Goal: Information Seeking & Learning: Learn about a topic

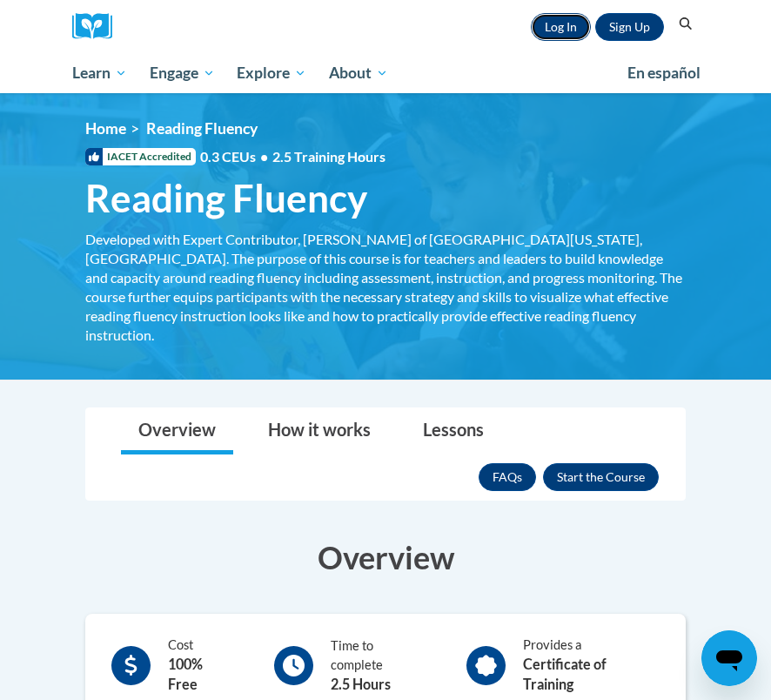
click at [572, 28] on link "Log In" at bounding box center [561, 27] width 60 height 28
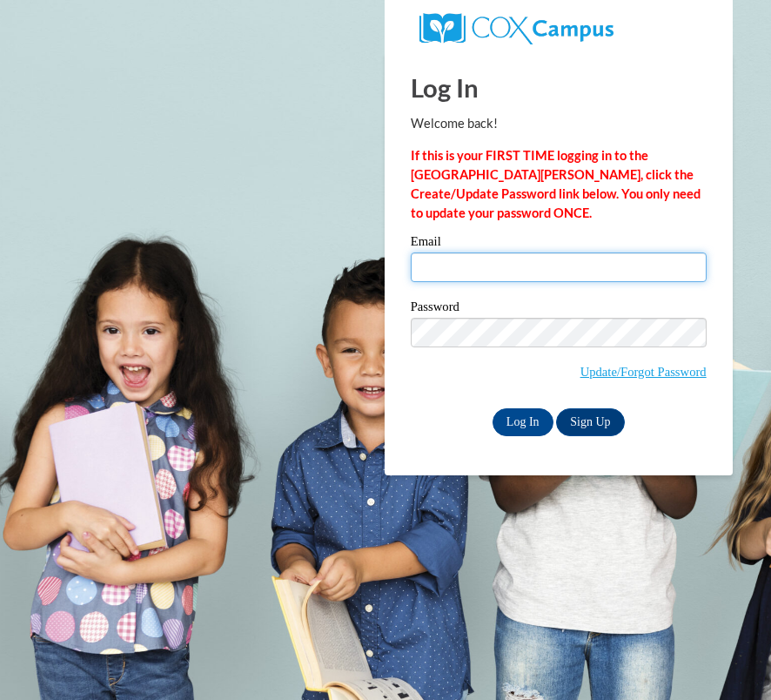
click at [532, 261] on input "Email" at bounding box center [559, 267] width 296 height 30
type input "eckertem04@gmail.com"
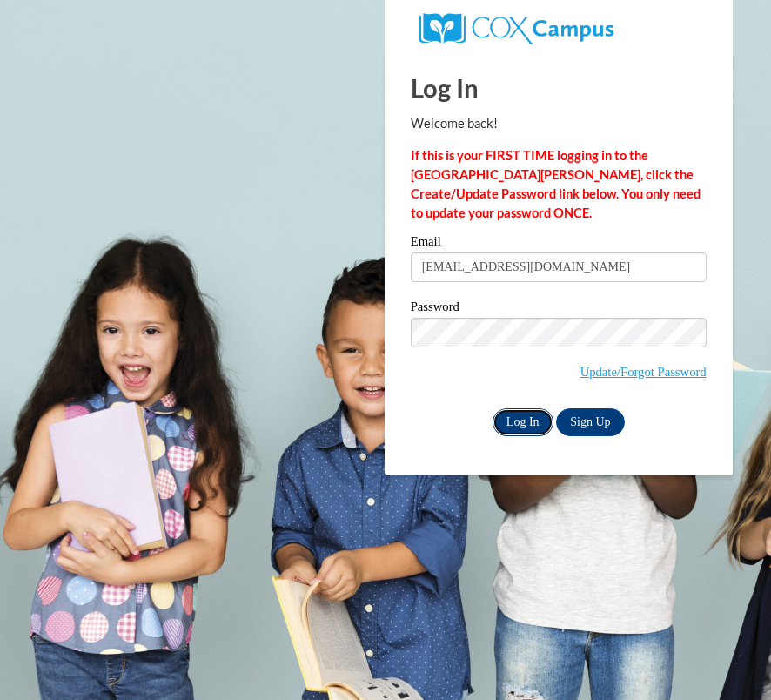
click at [515, 414] on input "Log In" at bounding box center [523, 422] width 61 height 28
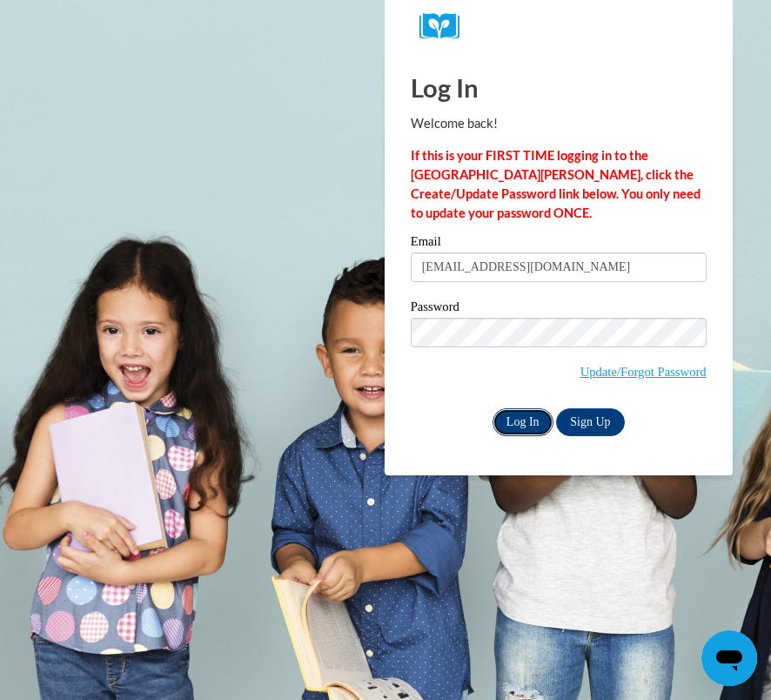
click at [515, 416] on input "Log In" at bounding box center [523, 422] width 61 height 28
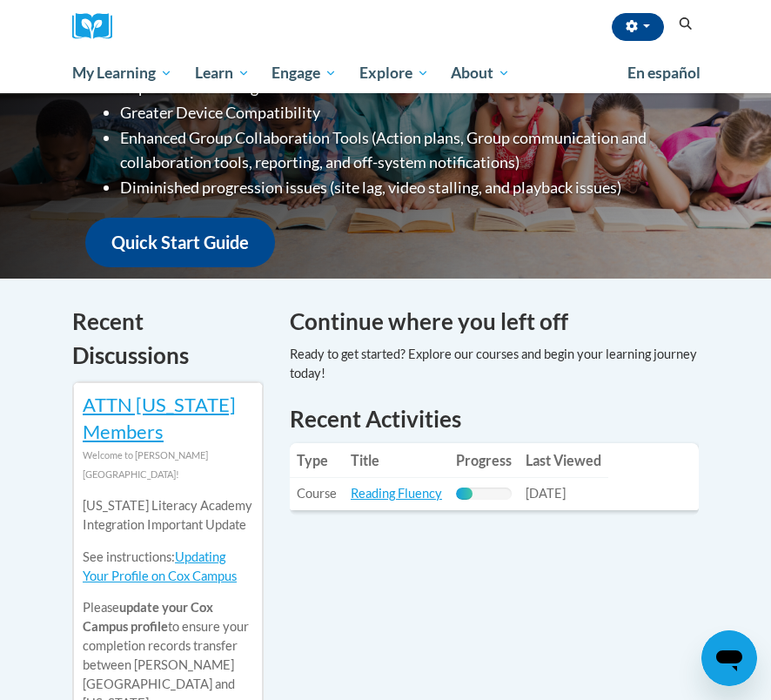
scroll to position [88, 0]
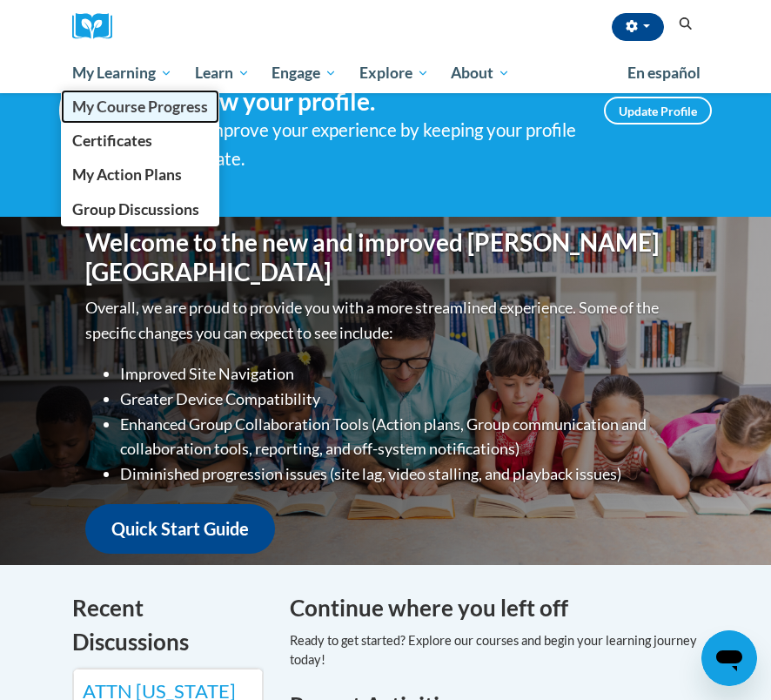
click at [146, 94] on link "My Course Progress" at bounding box center [140, 107] width 158 height 34
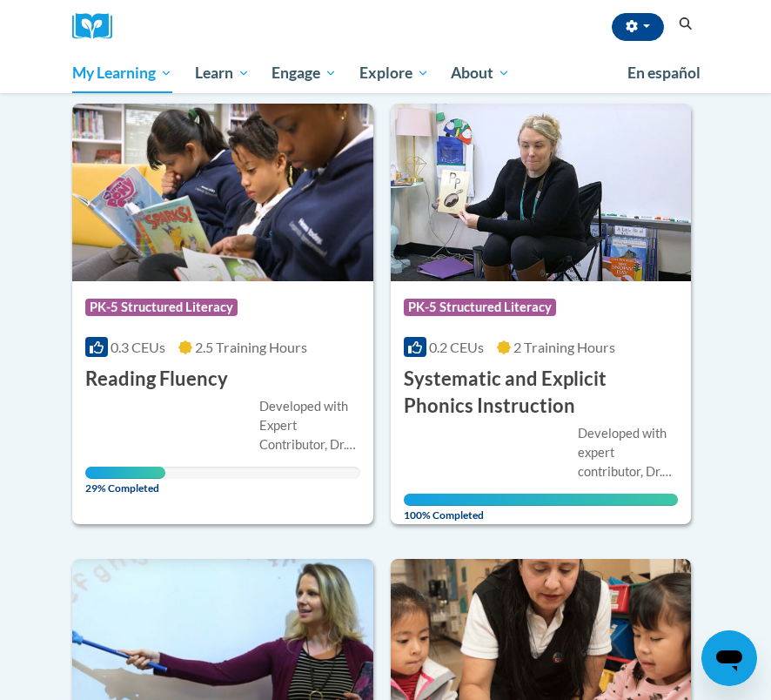
scroll to position [218, 0]
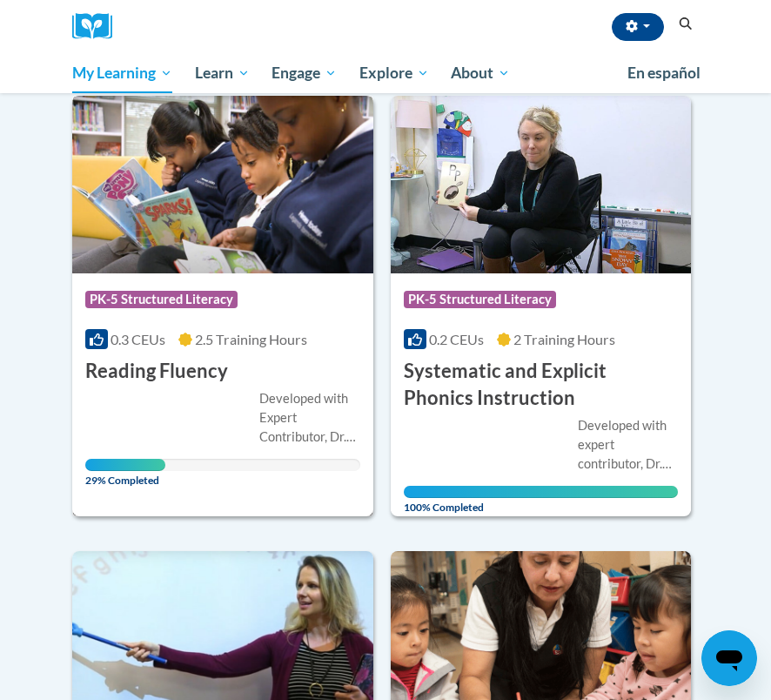
click at [150, 397] on div "Developed with Expert Contributor, Dr. Laura Rhinehart of University California…" at bounding box center [222, 430] width 275 height 83
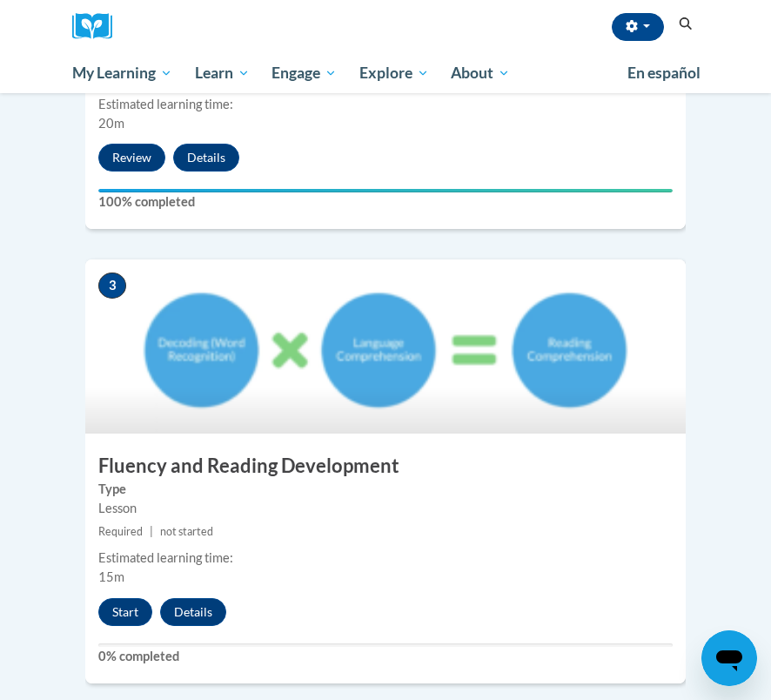
scroll to position [1159, 0]
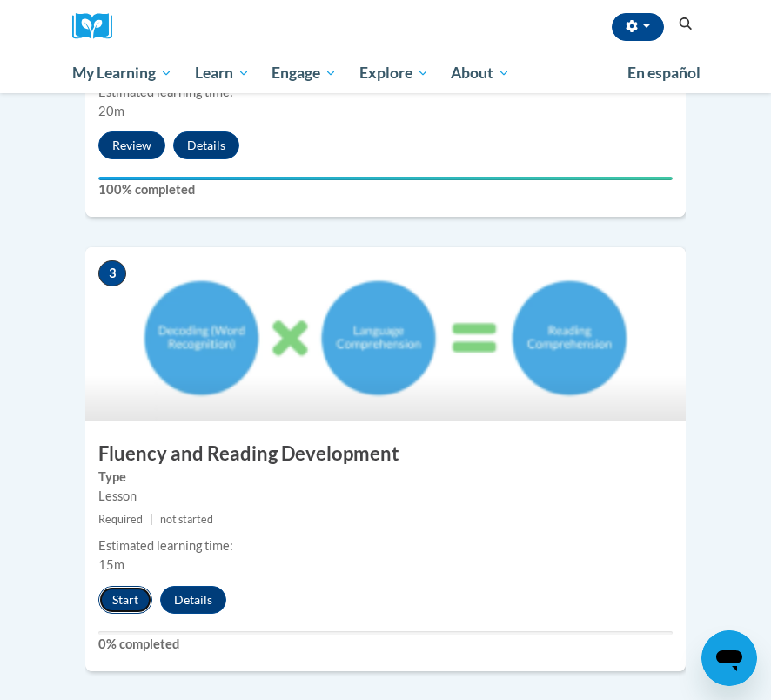
click at [130, 586] on button "Start" at bounding box center [125, 600] width 54 height 28
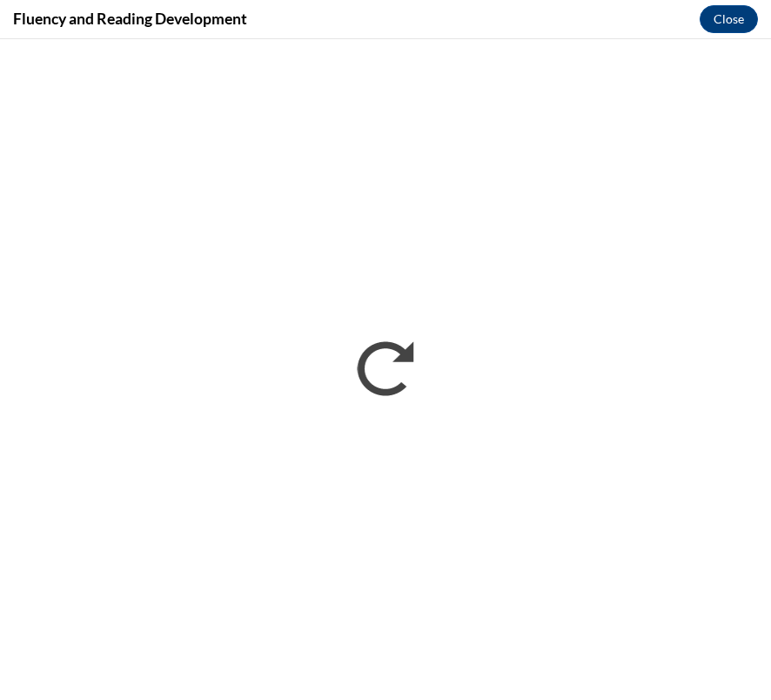
scroll to position [0, 0]
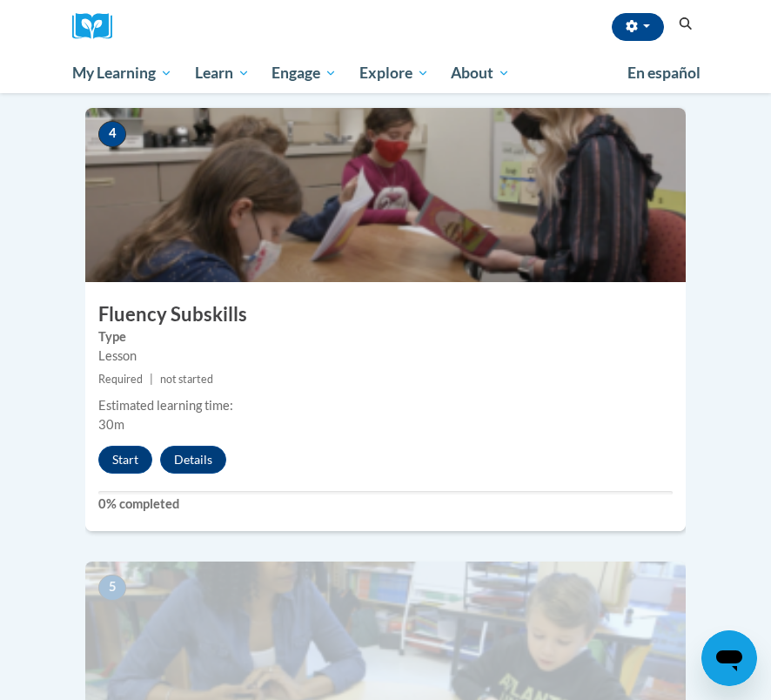
scroll to position [1755, 0]
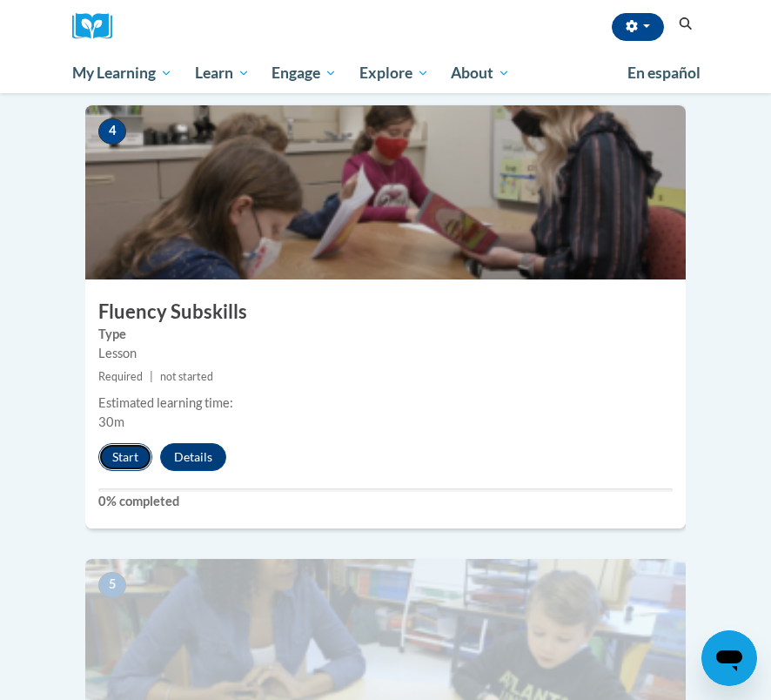
click at [125, 443] on button "Start" at bounding box center [125, 457] width 54 height 28
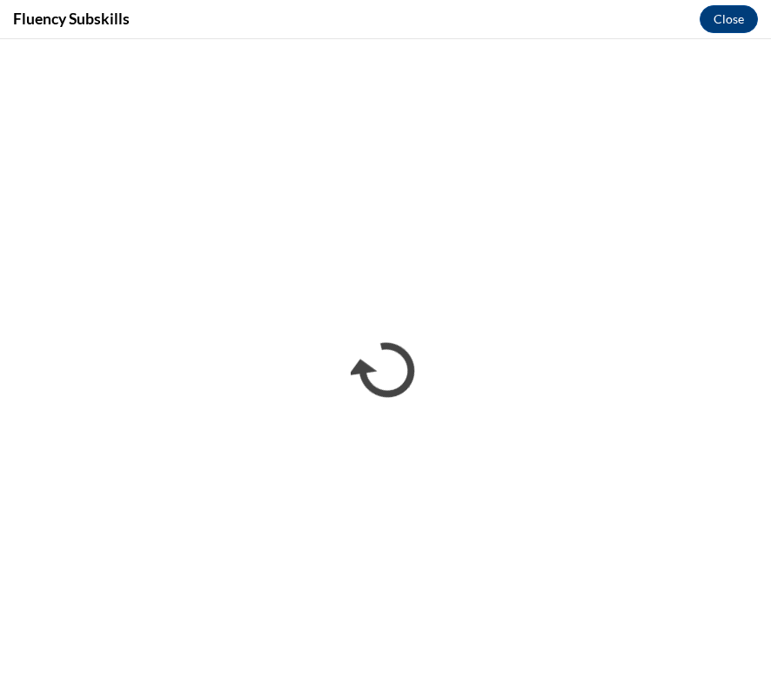
scroll to position [0, 0]
